Goal: Task Accomplishment & Management: Manage account settings

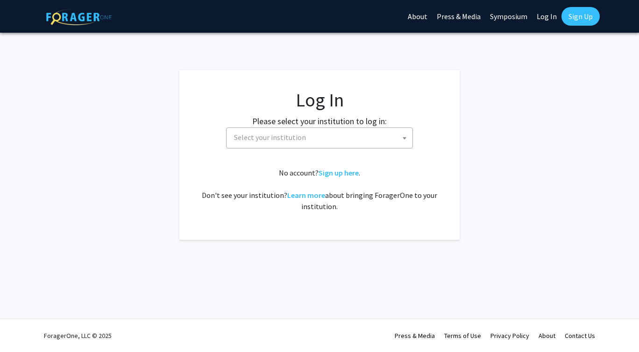
select select
click at [286, 135] on span "Select your institution" at bounding box center [270, 137] width 72 height 9
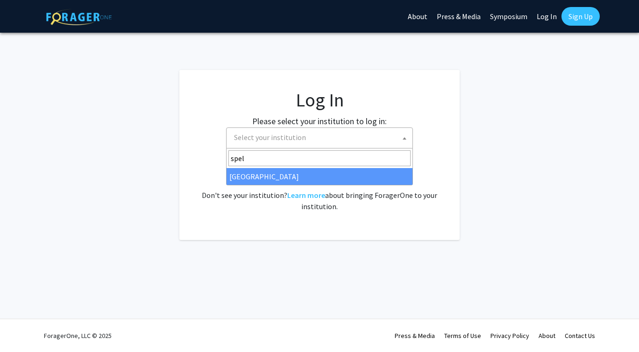
type input "spel"
select select "4"
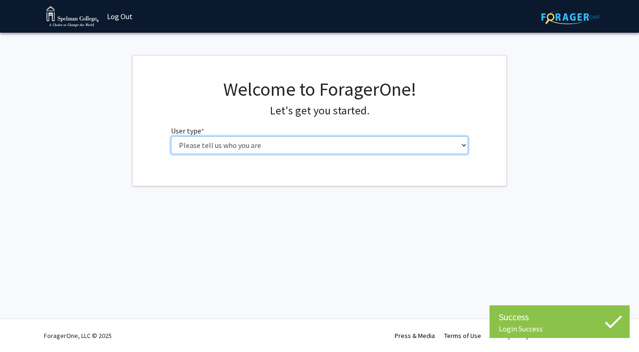
click at [267, 145] on select "Please tell us who you are Undergraduate Student Master's Student Doctoral Cand…" at bounding box center [319, 145] width 297 height 18
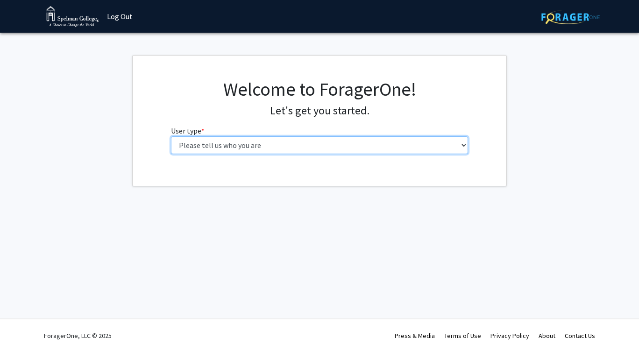
click at [216, 143] on select "Please tell us who you are Undergraduate Student Master's Student Doctoral Cand…" at bounding box center [319, 145] width 297 height 18
select select "1: undergrad"
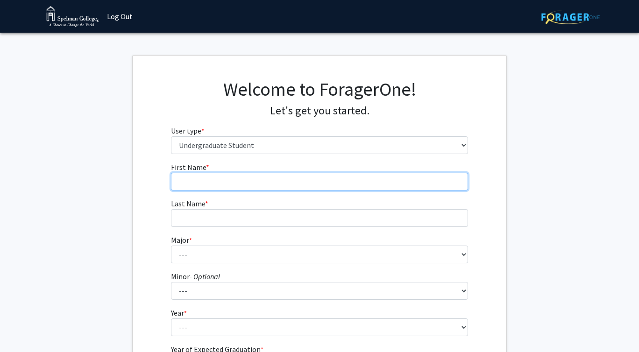
click at [274, 179] on input "First Name * required" at bounding box center [319, 182] width 297 height 18
type input "Amara"
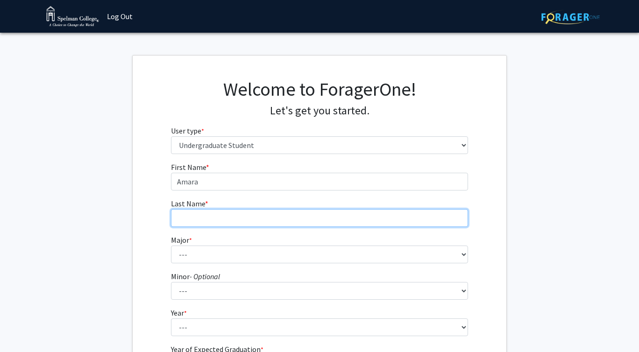
type input "[PERSON_NAME]"
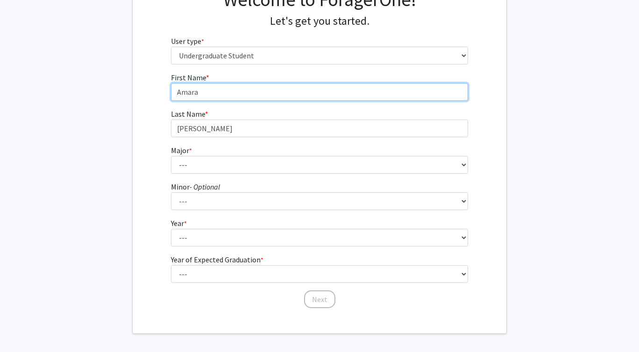
scroll to position [104, 0]
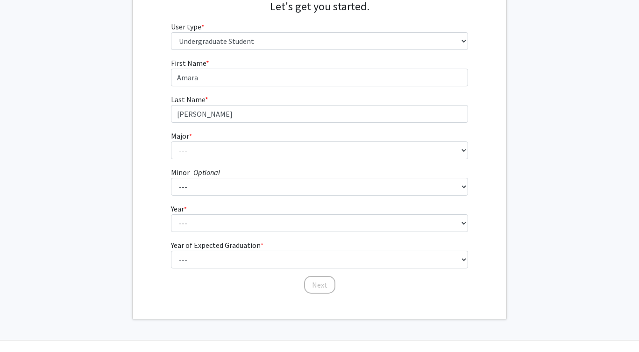
click at [232, 139] on fg-select "Major * required --- Art Art History Biochemistry Biology Chemistry Comparative…" at bounding box center [319, 144] width 297 height 29
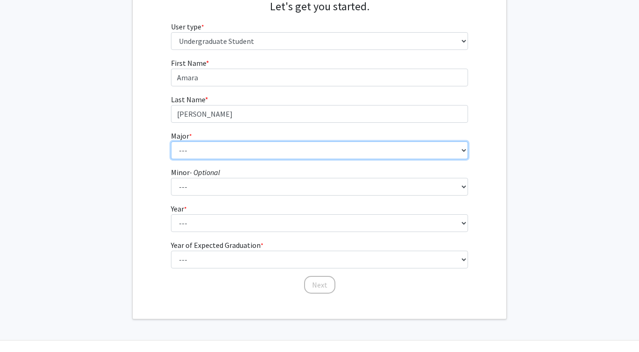
click at [232, 149] on select "--- Art Art History Biochemistry Biology Chemistry Comparative Women’s Studies …" at bounding box center [319, 150] width 297 height 18
select select "28: 274"
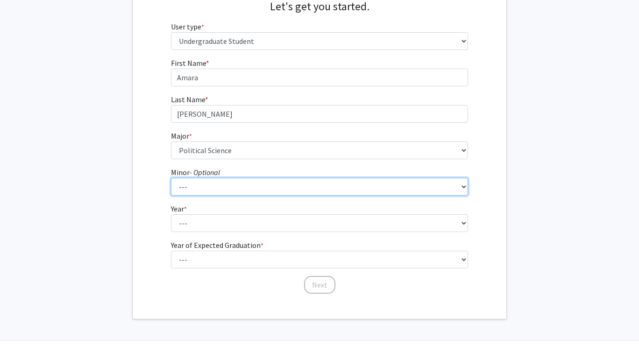
click at [201, 189] on select "--- African Diaspora Studies Anthropology Art History Asian Studies Biochemistr…" at bounding box center [319, 187] width 297 height 18
select select "20: 144"
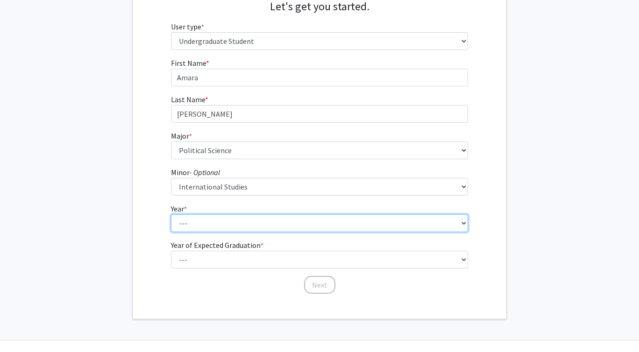
click at [244, 217] on select "--- First-year Sophomore Junior Senior Postbaccalaureate Certificate" at bounding box center [319, 223] width 297 height 18
select select "3: junior"
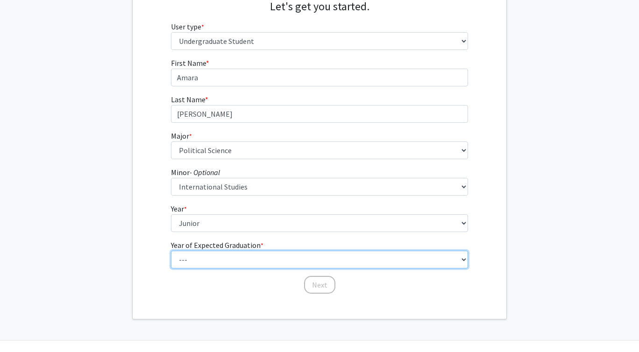
click at [244, 266] on select "--- 2025 2026 2027 2028 2029 2030 2031 2032 2033 2034" at bounding box center [319, 260] width 297 height 18
select select "3: 2027"
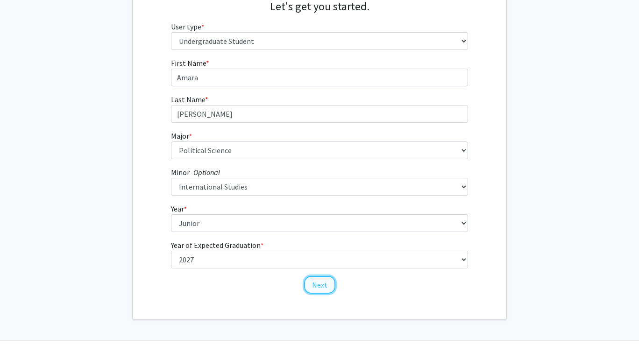
click at [317, 287] on button "Next" at bounding box center [319, 285] width 31 height 18
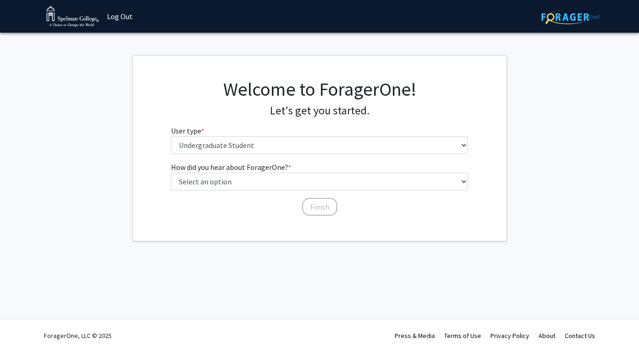
scroll to position [0, 0]
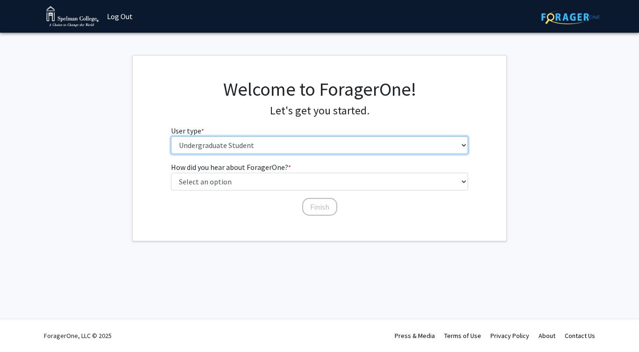
click at [223, 149] on select "Please tell us who you are Undergraduate Student Master's Student Doctoral Cand…" at bounding box center [319, 145] width 297 height 18
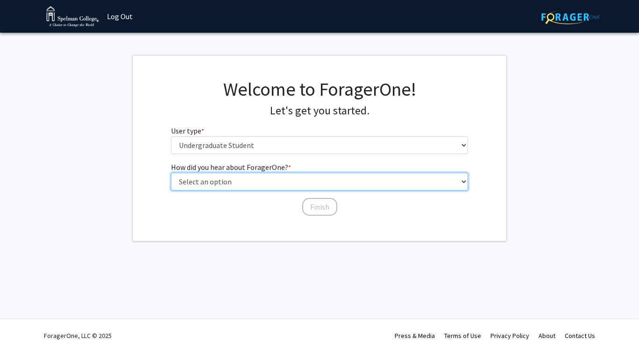
click at [253, 183] on select "Select an option Peer/student recommendation Faculty/staff recommendation Unive…" at bounding box center [319, 182] width 297 height 18
select select "2: faculty_recommendation"
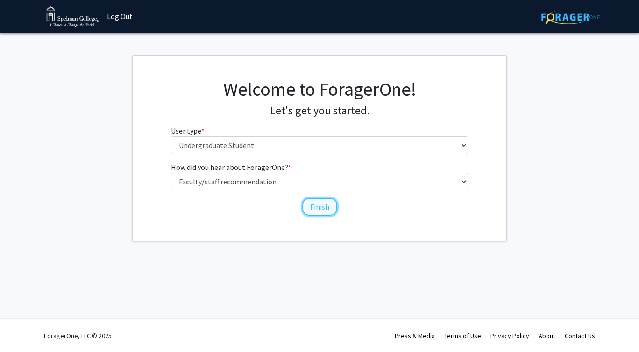
click at [309, 206] on button "Finish" at bounding box center [319, 207] width 35 height 18
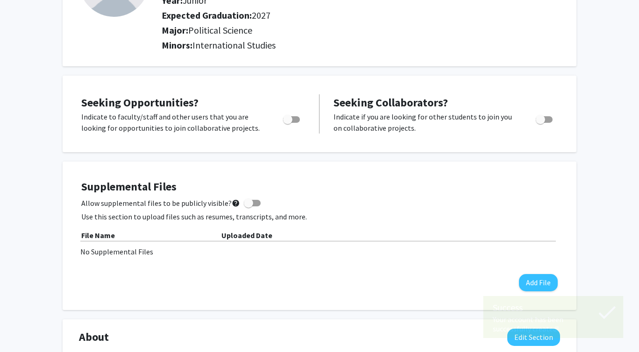
scroll to position [128, 0]
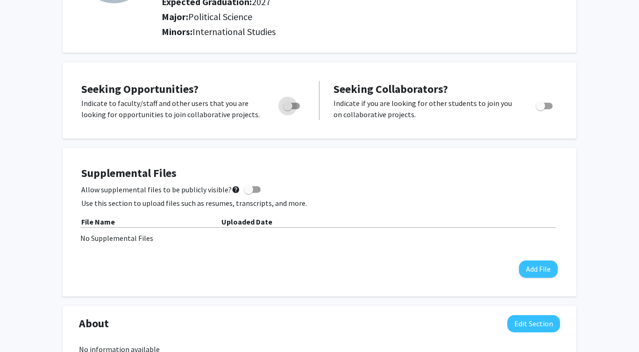
click at [298, 104] on span "Toggle" at bounding box center [291, 106] width 17 height 7
click at [288, 109] on input "Are you actively seeking opportunities?" at bounding box center [287, 109] width 0 height 0
checkbox input "true"
click at [555, 105] on div "Toggle" at bounding box center [545, 105] width 26 height 14
click at [547, 106] on span "Toggle" at bounding box center [543, 106] width 17 height 7
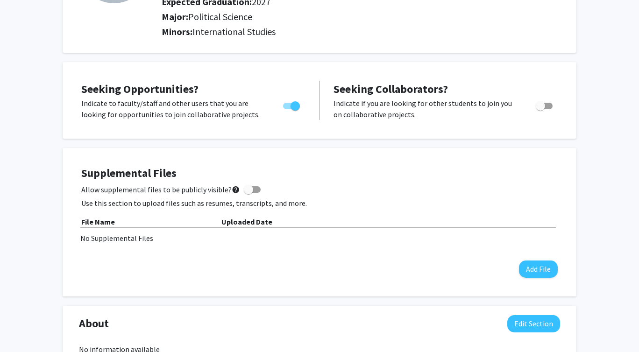
click at [540, 109] on input "Would you like to receive other student requests to work with you?" at bounding box center [540, 109] width 0 height 0
checkbox input "true"
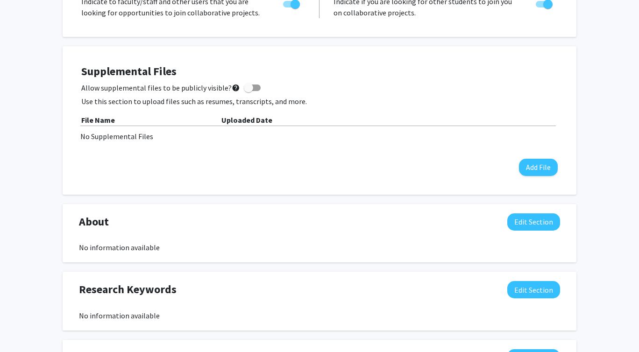
scroll to position [233, 0]
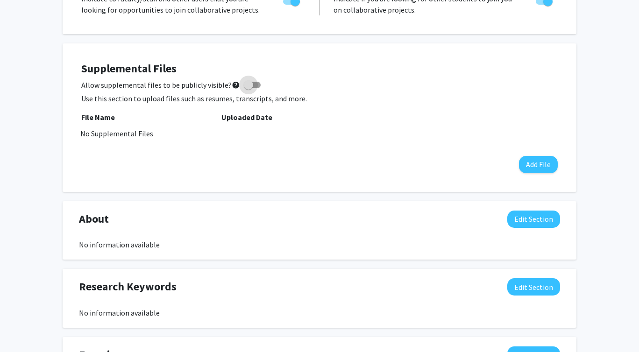
click at [253, 85] on span at bounding box center [252, 85] width 17 height 7
click at [248, 88] on input "Allow supplemental files to be publicly visible? help" at bounding box center [248, 88] width 0 height 0
checkbox input "true"
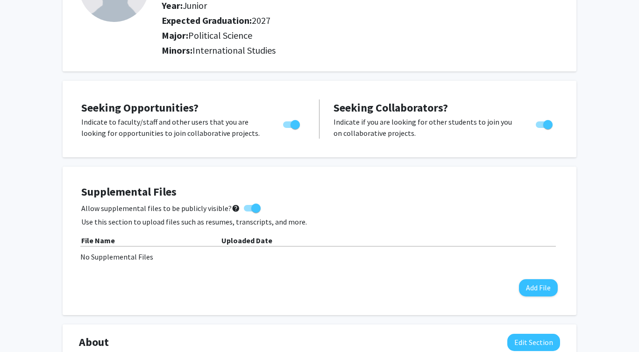
scroll to position [0, 0]
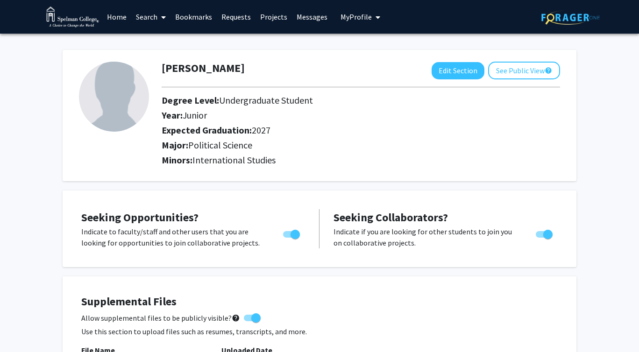
click at [415, 105] on h2 "Degree Level: Undergraduate Student" at bounding box center [328, 100] width 333 height 11
click at [450, 69] on button "Edit Section" at bounding box center [457, 70] width 53 height 17
select select "junior"
select select "2027"
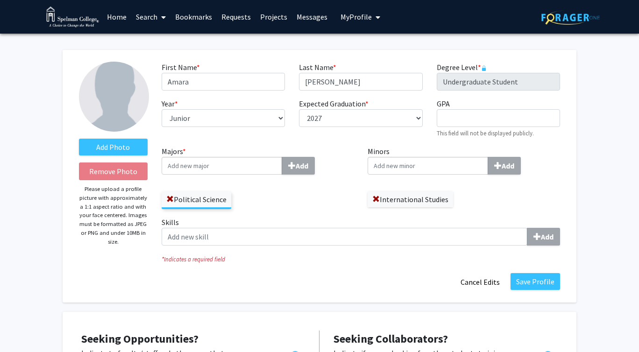
scroll to position [18, 0]
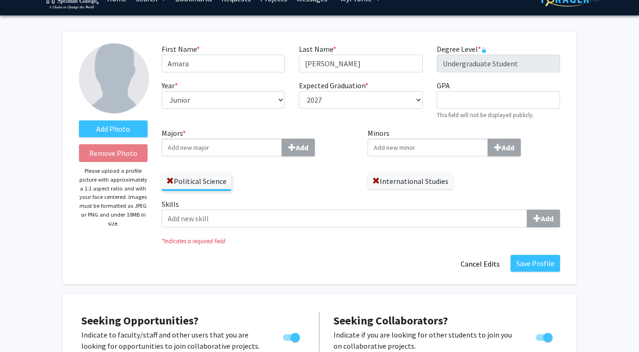
click at [282, 146] on input "Minors Add" at bounding box center [222, 148] width 120 height 18
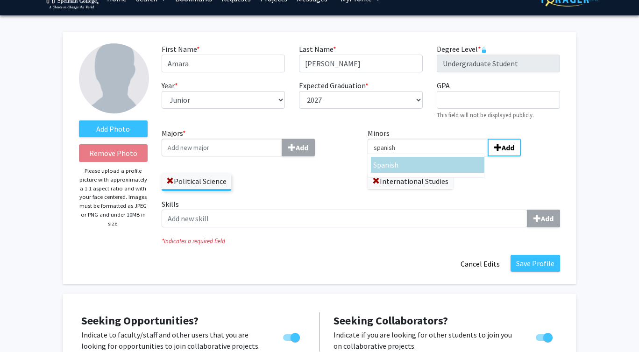
type input "spanish"
click at [397, 167] on span "Spanish" at bounding box center [385, 164] width 25 height 9
click at [397, 156] on input "spanish" at bounding box center [427, 148] width 120 height 18
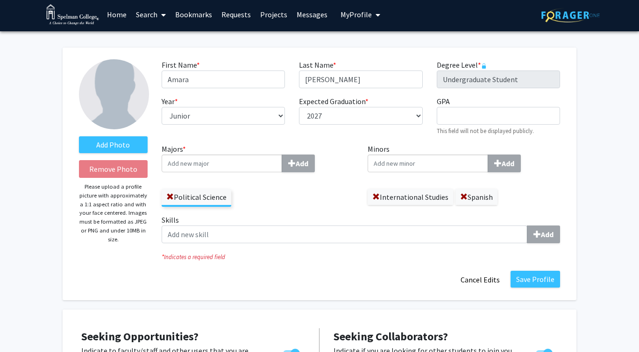
scroll to position [0, 0]
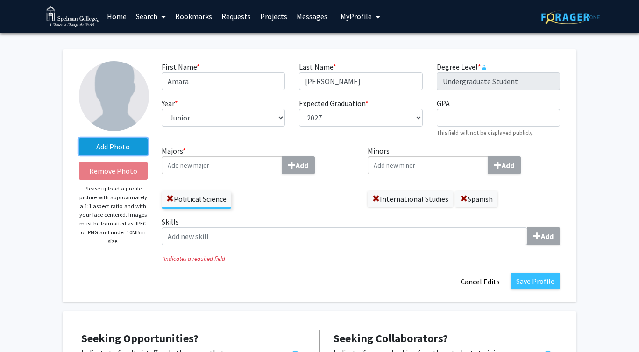
click at [116, 145] on label "Add Photo" at bounding box center [113, 146] width 69 height 17
click at [0, 0] on input "Add Photo" at bounding box center [0, 0] width 0 height 0
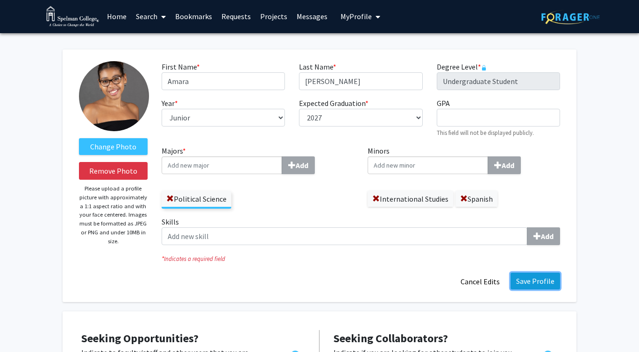
click at [542, 282] on button "Save Profile" at bounding box center [534, 281] width 49 height 17
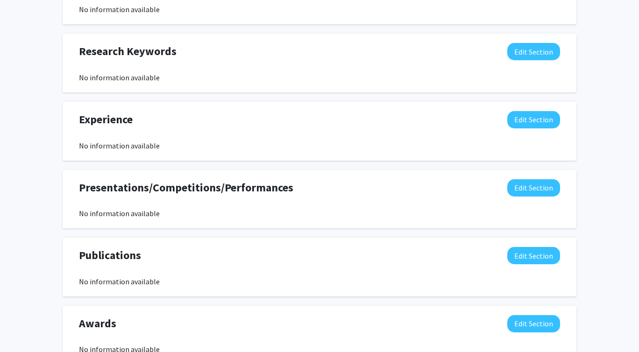
scroll to position [470, 0]
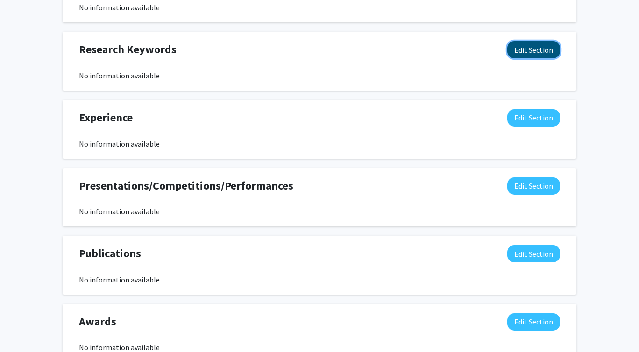
click at [521, 51] on button "Edit Section" at bounding box center [533, 49] width 53 height 17
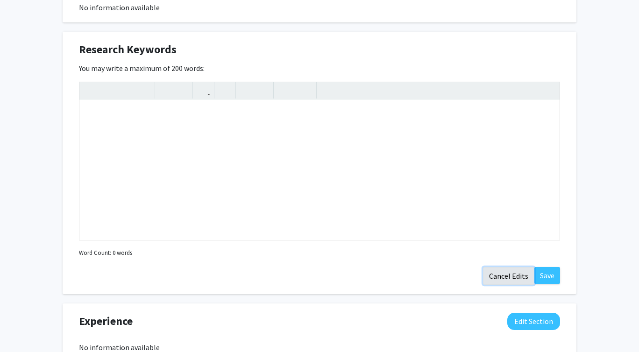
click at [506, 276] on button "Cancel Edits" at bounding box center [508, 276] width 51 height 18
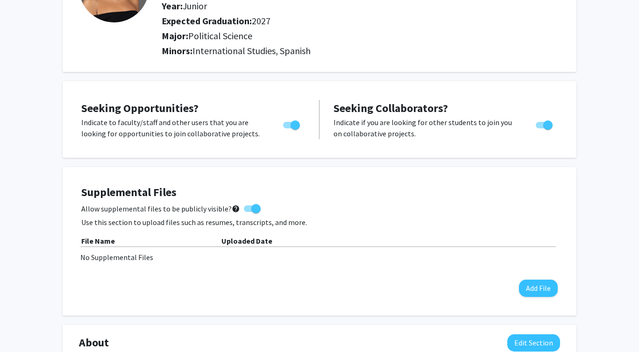
scroll to position [0, 0]
